Goal: Navigation & Orientation: Find specific page/section

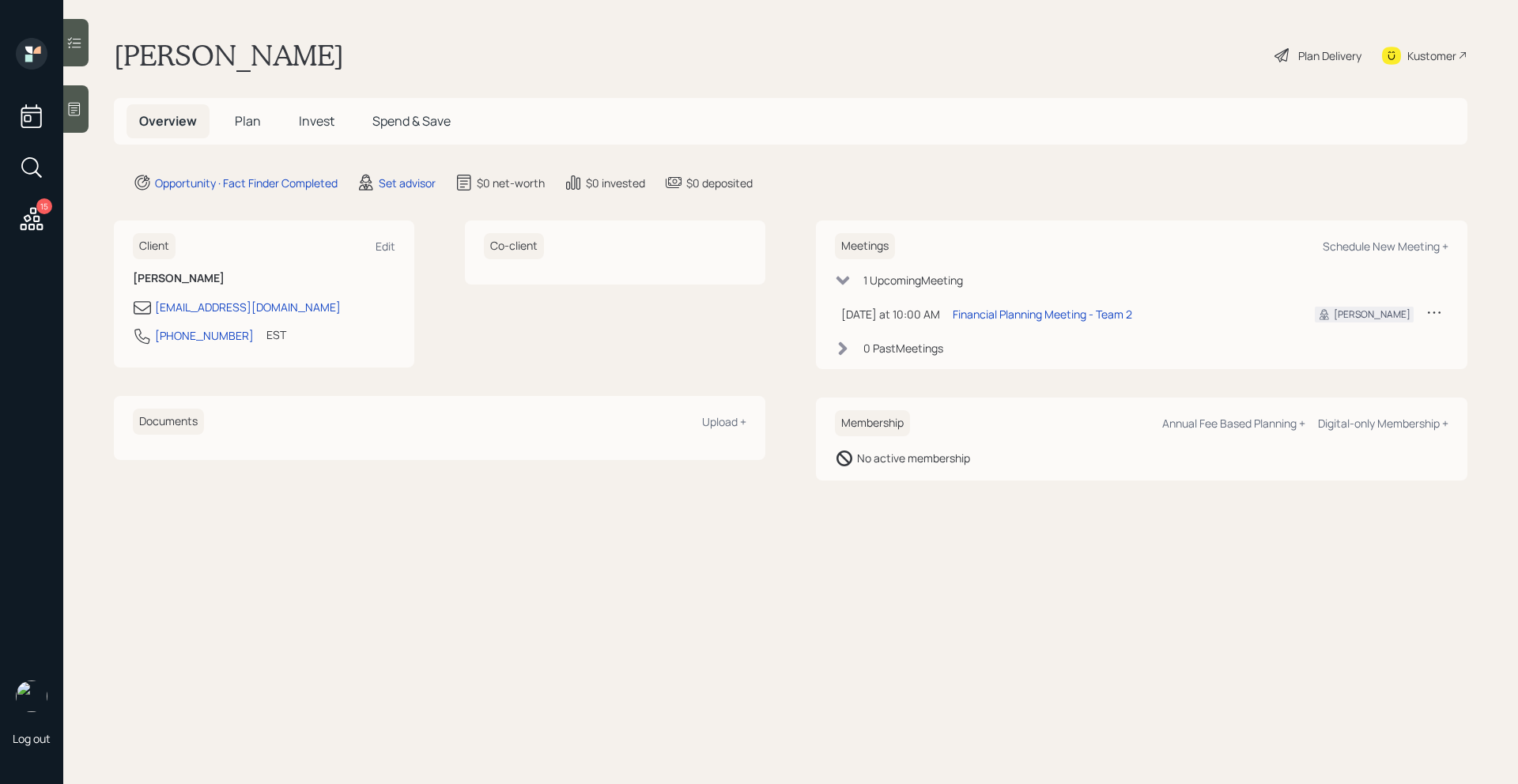
click at [15, 213] on div "15" at bounding box center [32, 138] width 38 height 199
click at [25, 216] on icon at bounding box center [32, 219] width 23 height 23
